Goal: Use online tool/utility: Utilize a website feature to perform a specific function

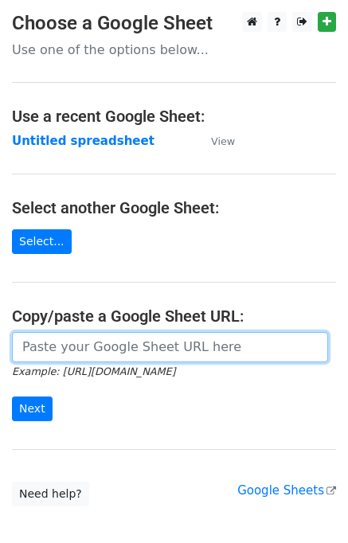
click at [41, 344] on input "url" at bounding box center [170, 347] width 316 height 30
paste input "[URL][DOMAIN_NAME]"
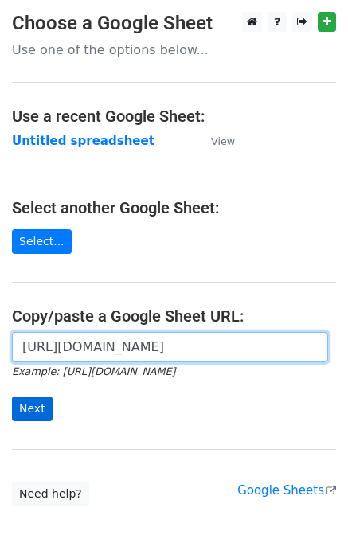
type input "[URL][DOMAIN_NAME]"
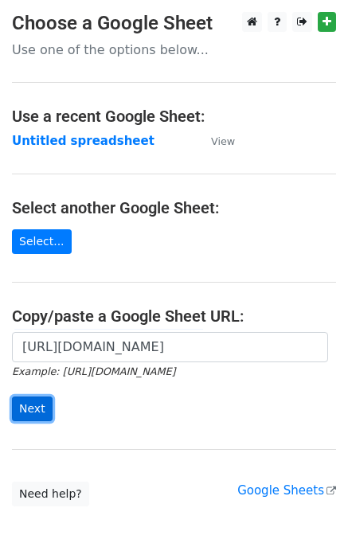
scroll to position [0, 0]
click at [33, 396] on input "Next" at bounding box center [32, 408] width 41 height 25
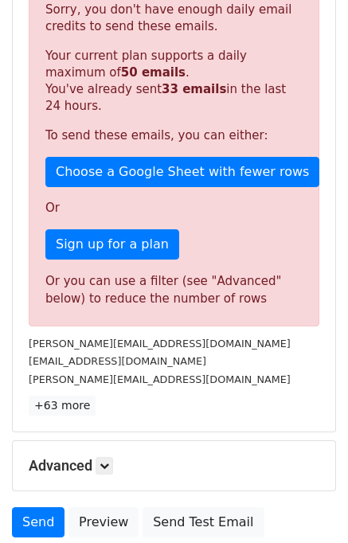
scroll to position [360, 0]
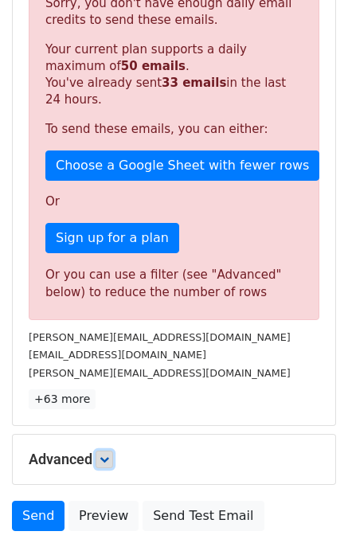
click at [106, 457] on icon at bounding box center [105, 460] width 10 height 10
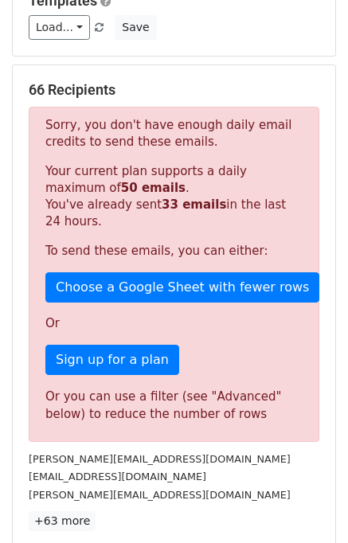
scroll to position [0, 0]
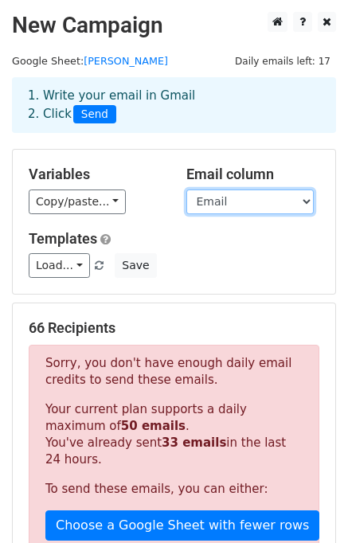
click at [234, 203] on select "S.no. Investor Name India/not India Portfolio Investments First Email" at bounding box center [249, 201] width 127 height 25
click at [186, 189] on select "S.no. Investor Name India/not India Portfolio Investments First Email" at bounding box center [249, 201] width 127 height 25
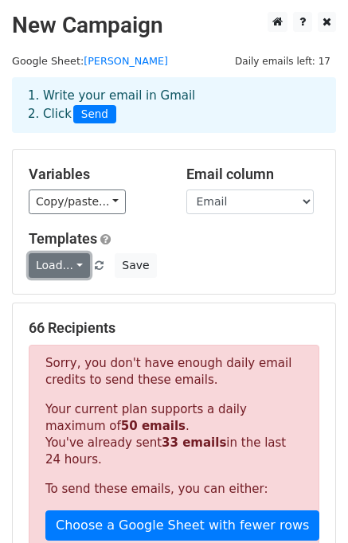
click at [62, 263] on link "Load..." at bounding box center [59, 265] width 61 height 25
click at [208, 258] on div "Load... No templates saved Save" at bounding box center [174, 265] width 314 height 25
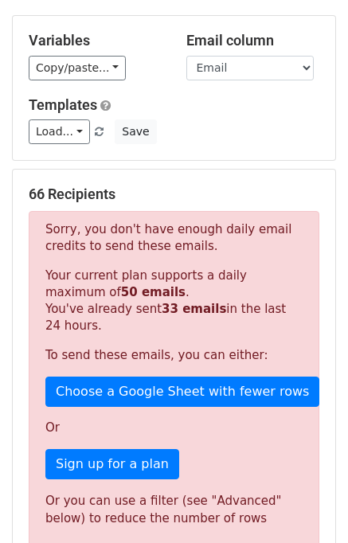
scroll to position [140, 0]
